Goal: Navigation & Orientation: Find specific page/section

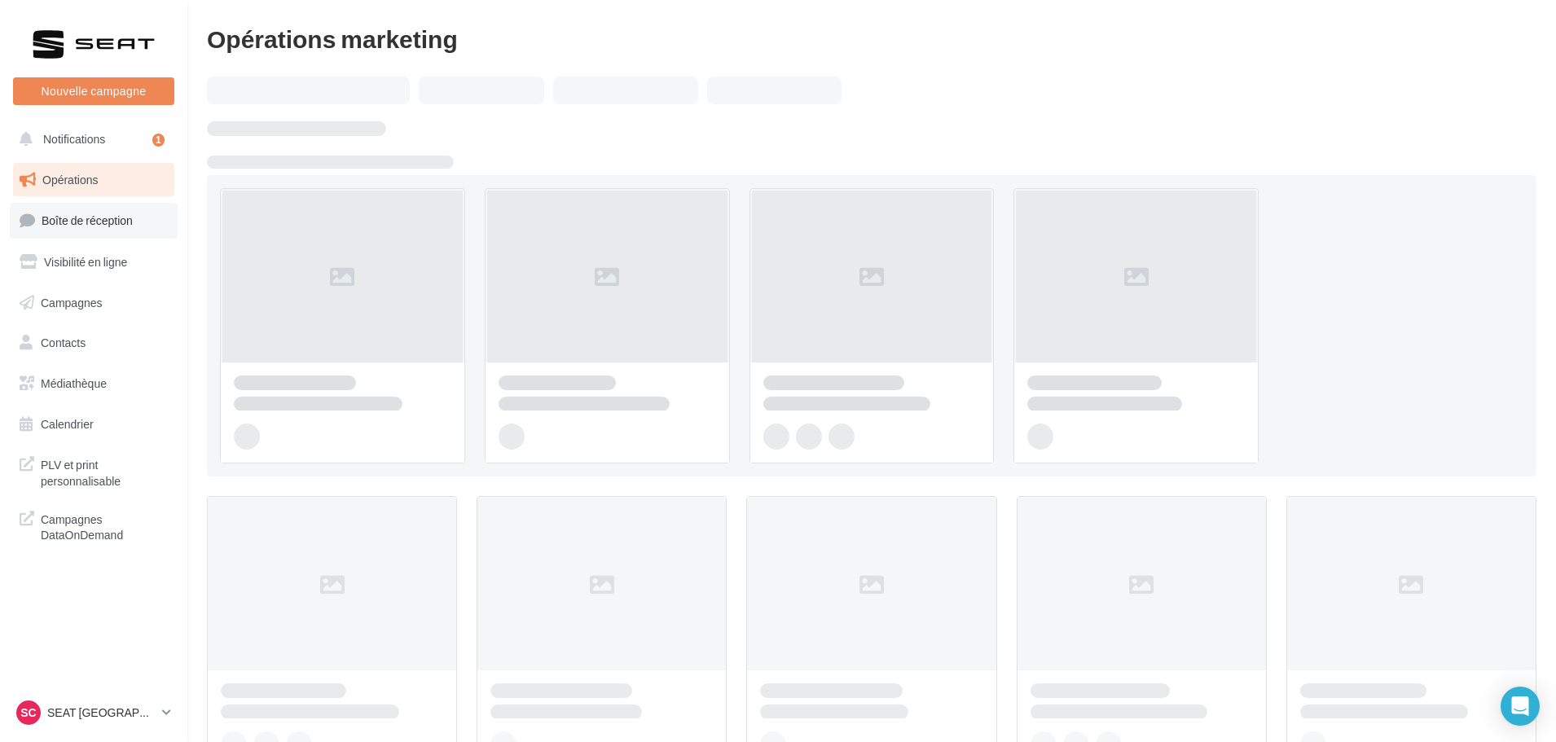
click at [90, 224] on span "Boîte de réception" at bounding box center [87, 220] width 91 height 14
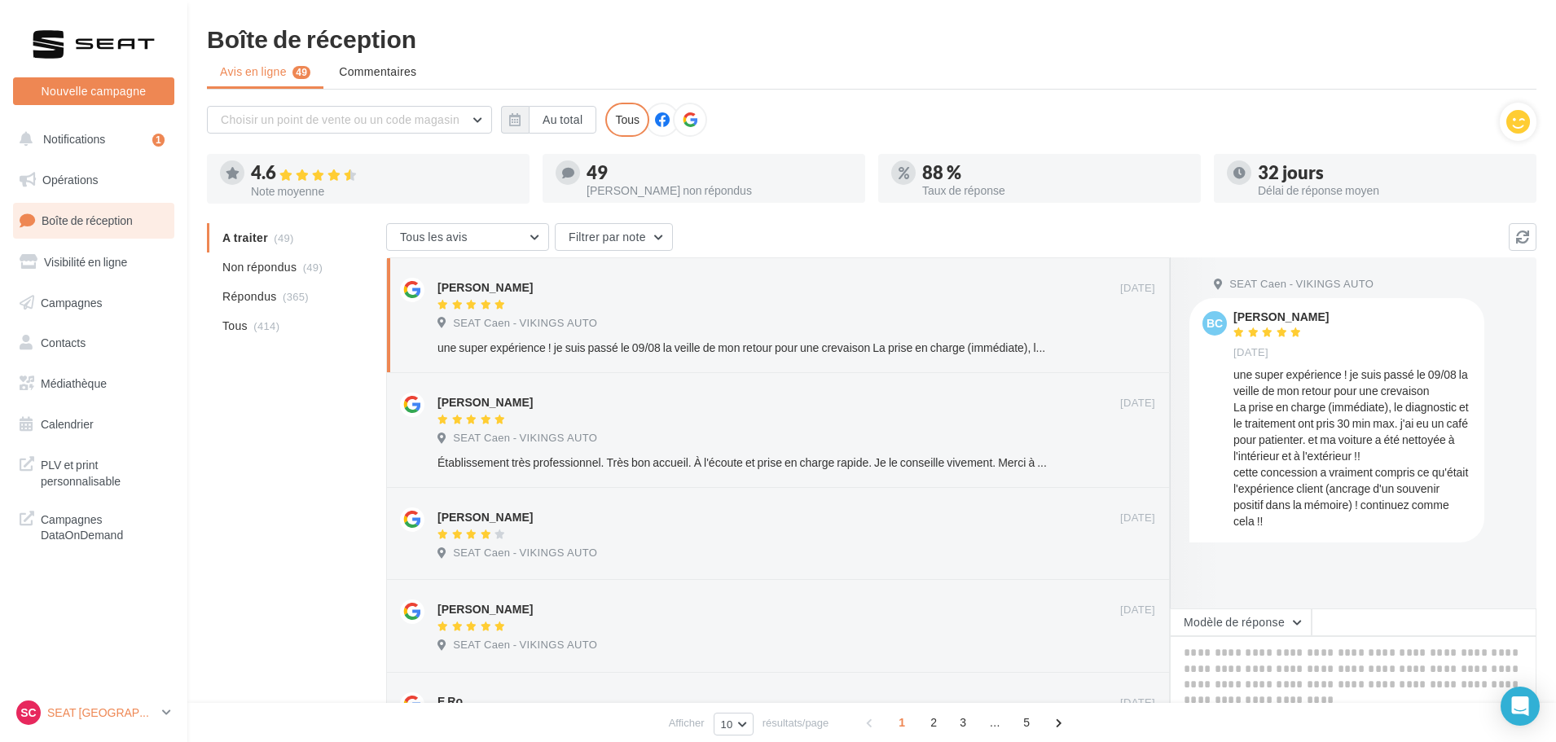
click at [86, 713] on p "SEAT [GEOGRAPHIC_DATA]" at bounding box center [101, 713] width 108 height 16
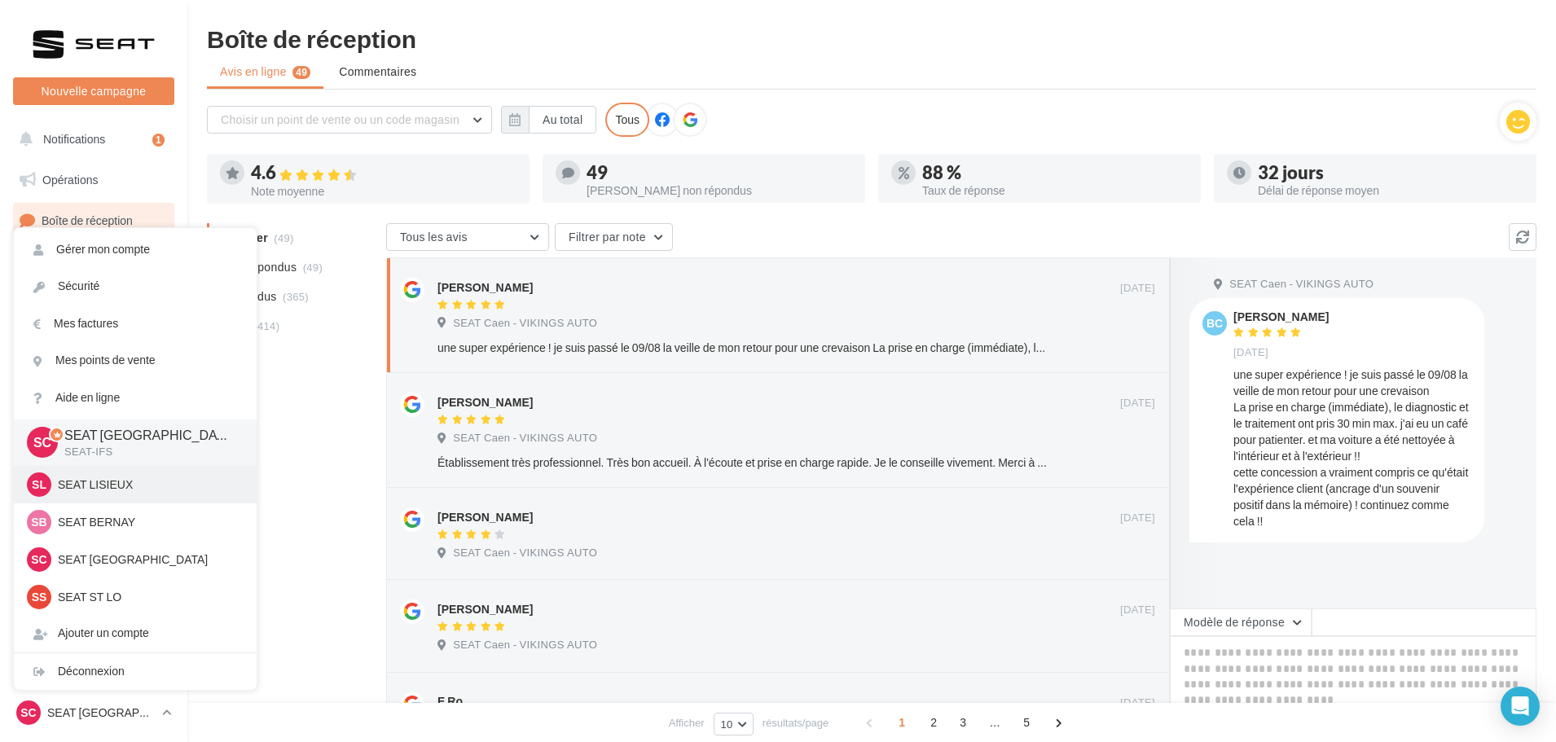
click at [81, 490] on p "SEAT LISIEUX" at bounding box center [147, 485] width 179 height 16
